Goal: Transaction & Acquisition: Download file/media

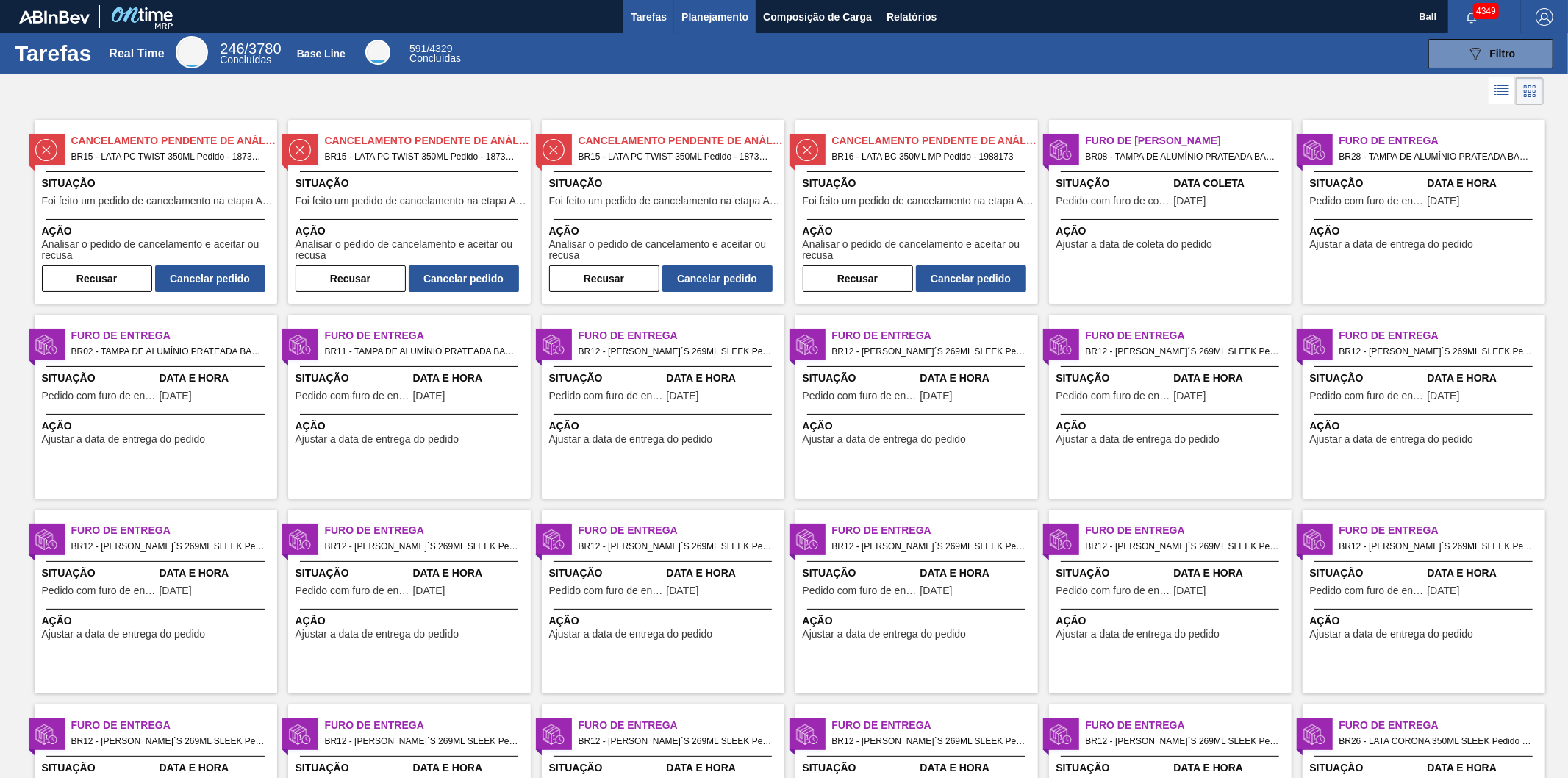
click at [723, 9] on span "Planejamento" at bounding box center [715, 17] width 67 height 18
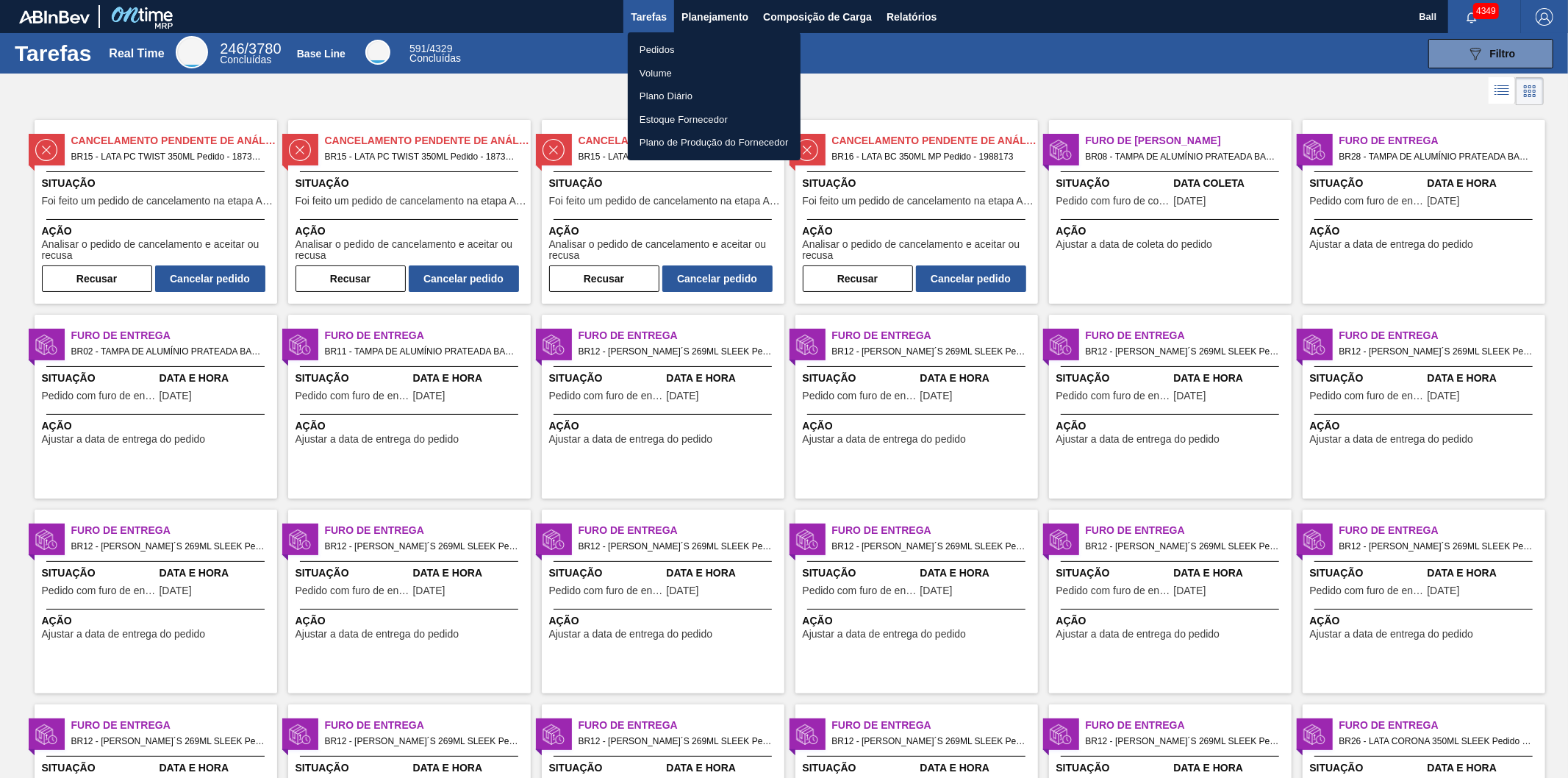
click at [650, 72] on li "Volume" at bounding box center [714, 73] width 173 height 23
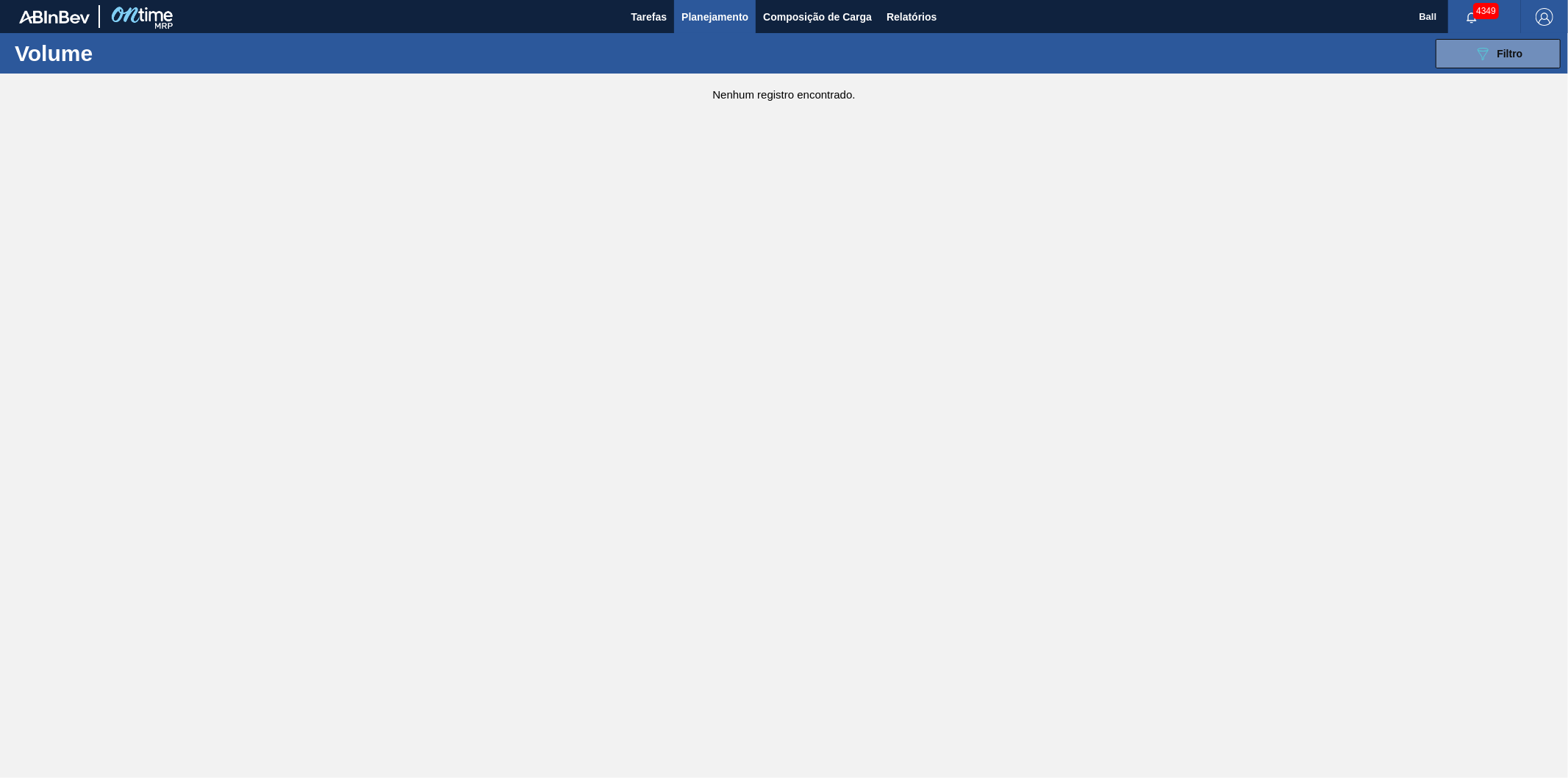
click at [740, 22] on span "Planejamento" at bounding box center [715, 17] width 67 height 18
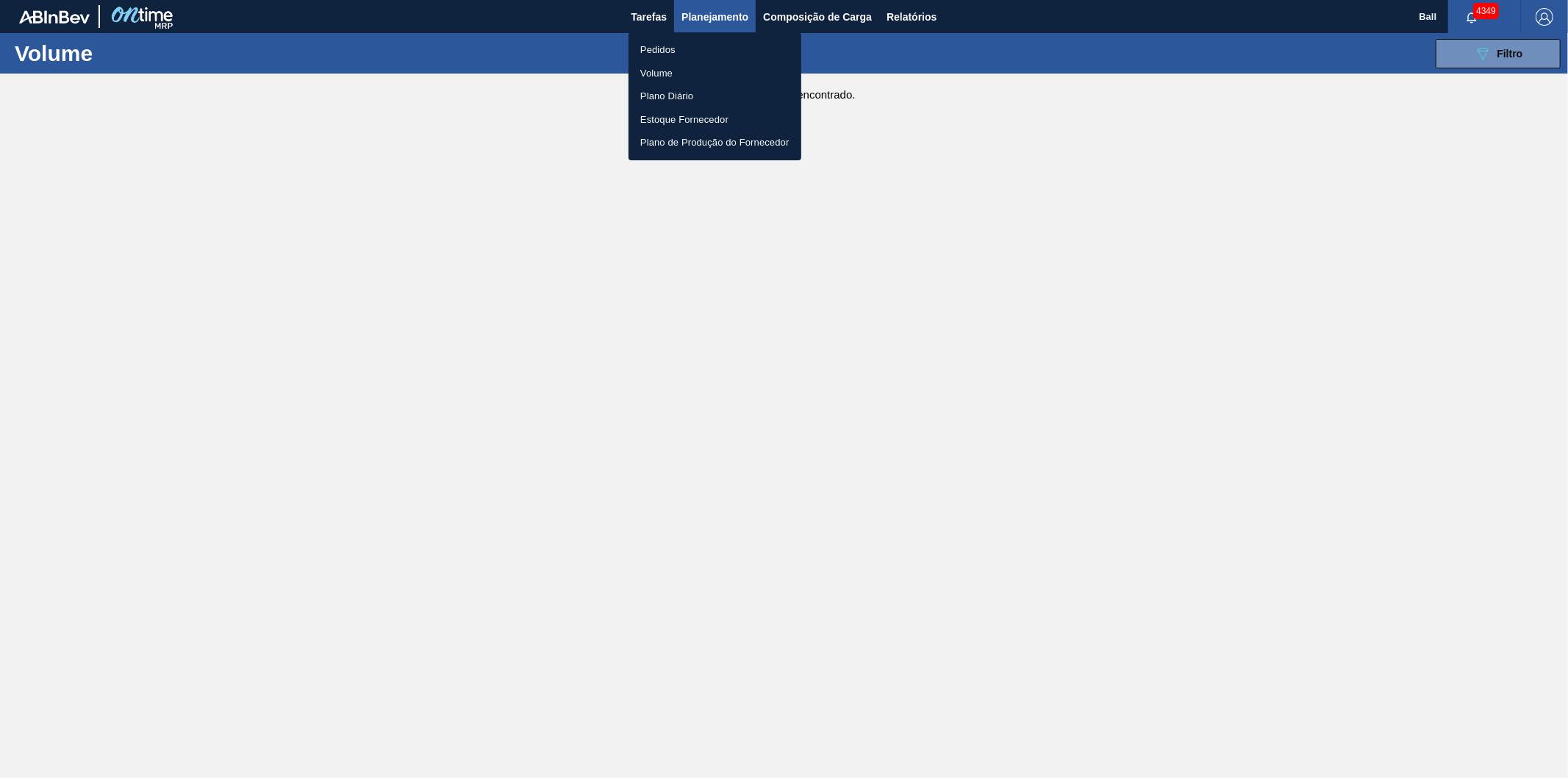
click at [669, 73] on li "Volume" at bounding box center [715, 73] width 173 height 23
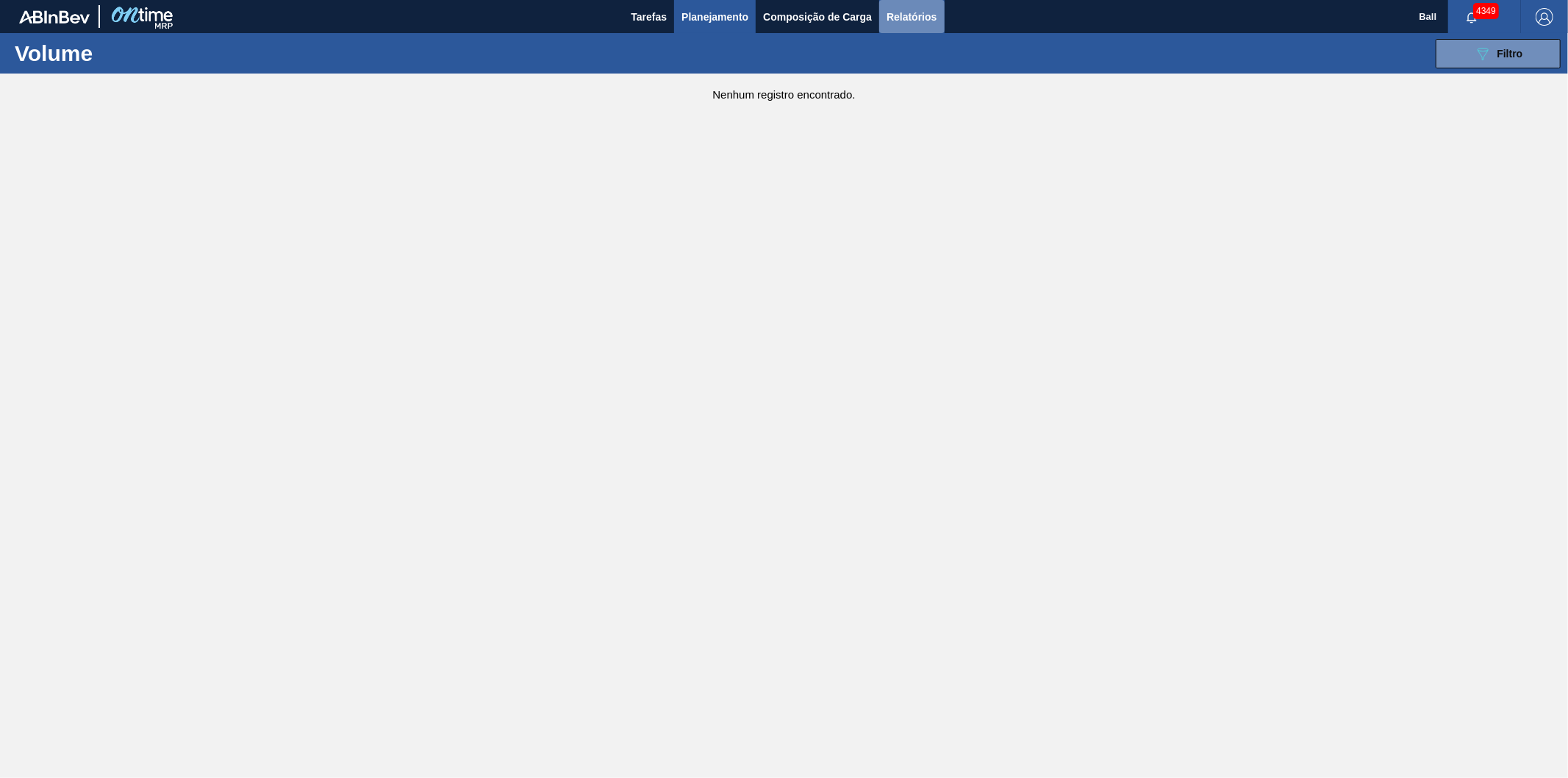
click at [935, 9] on span "Relatórios" at bounding box center [912, 17] width 50 height 18
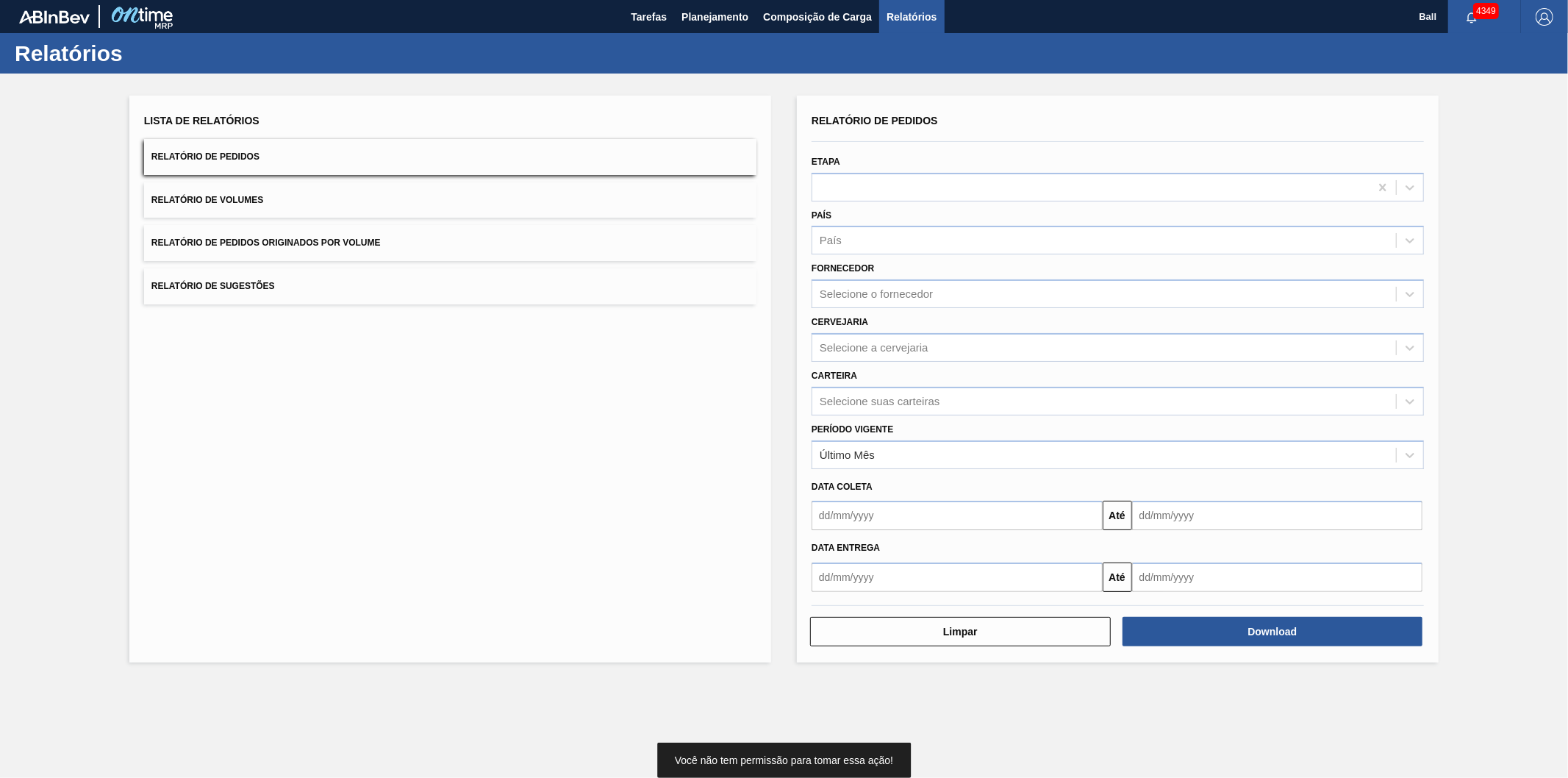
click at [244, 197] on span "Relatório de Volumes" at bounding box center [207, 200] width 111 height 10
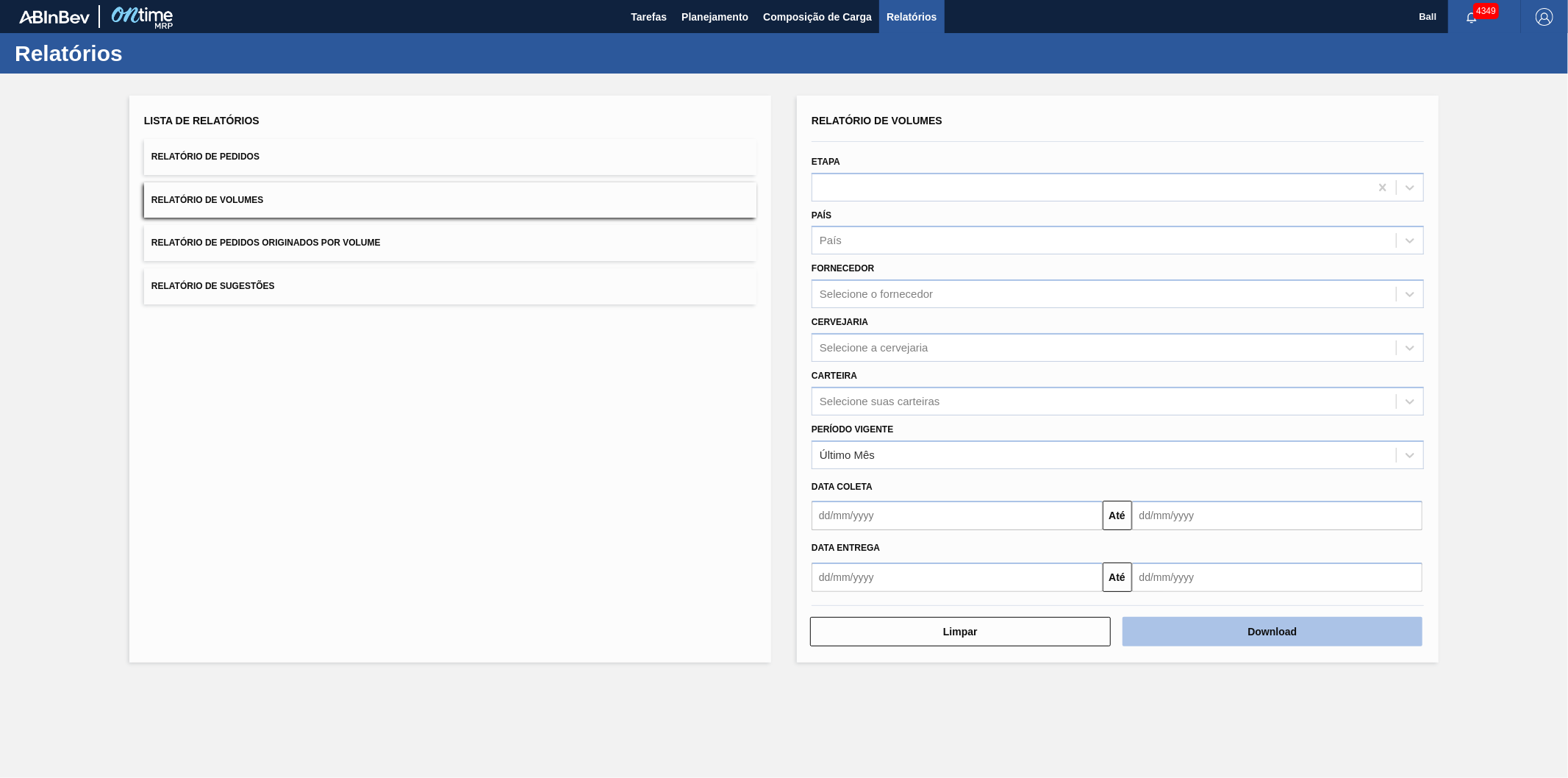
click at [1236, 634] on button "Download" at bounding box center [1273, 632] width 301 height 30
